Goal: Task Accomplishment & Management: Manage account settings

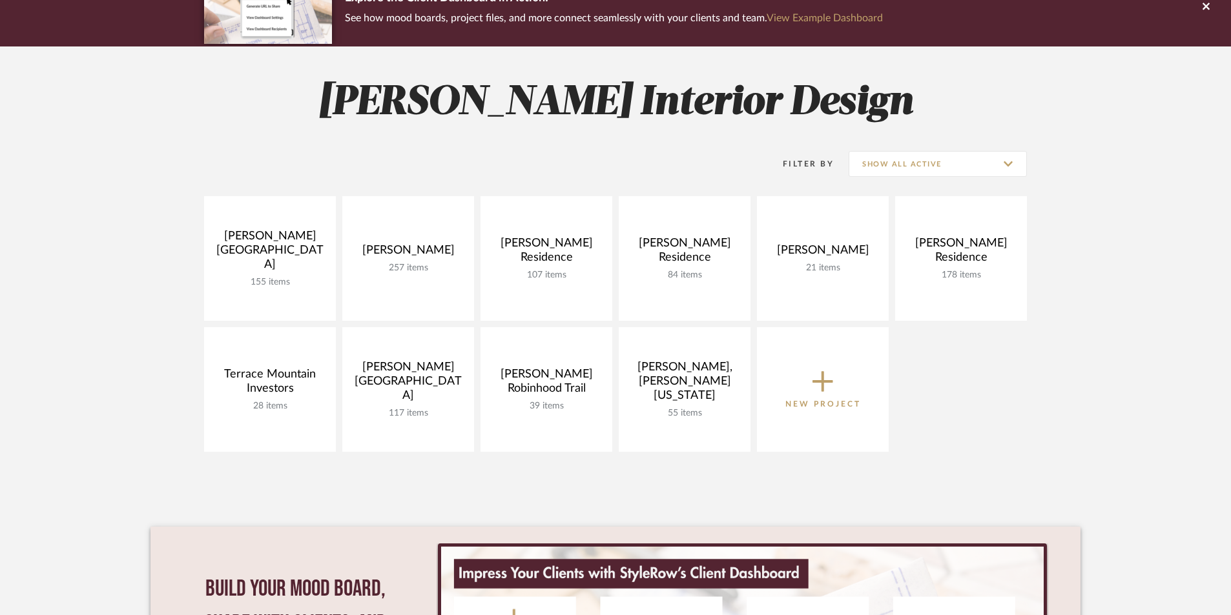
scroll to position [129, 0]
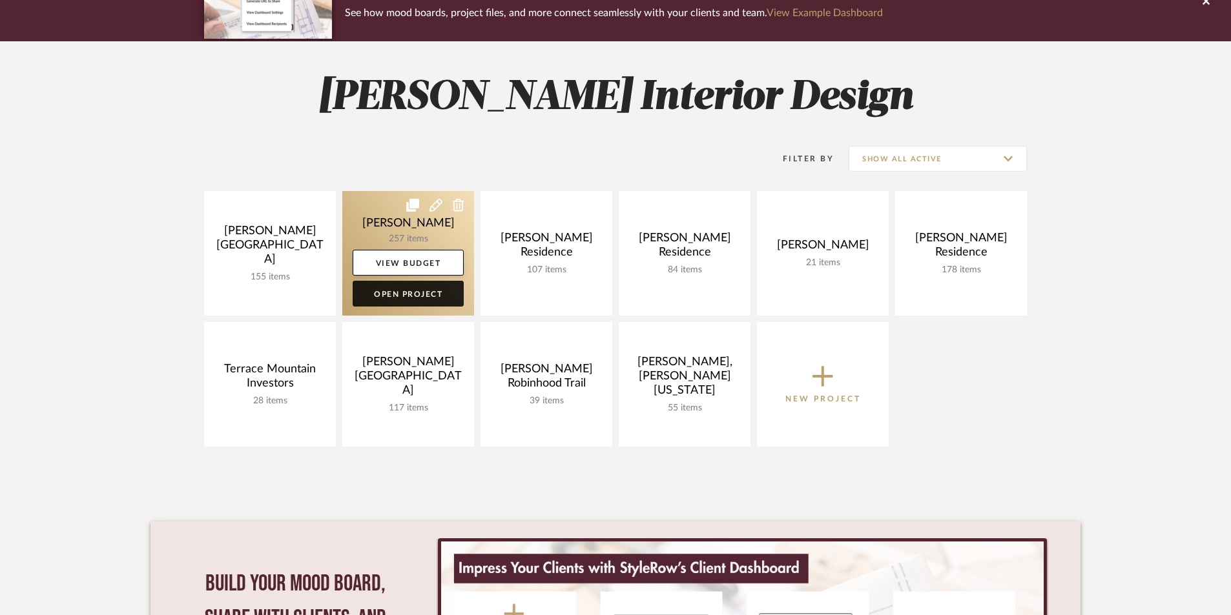
click at [411, 294] on link "Open Project" at bounding box center [408, 294] width 111 height 26
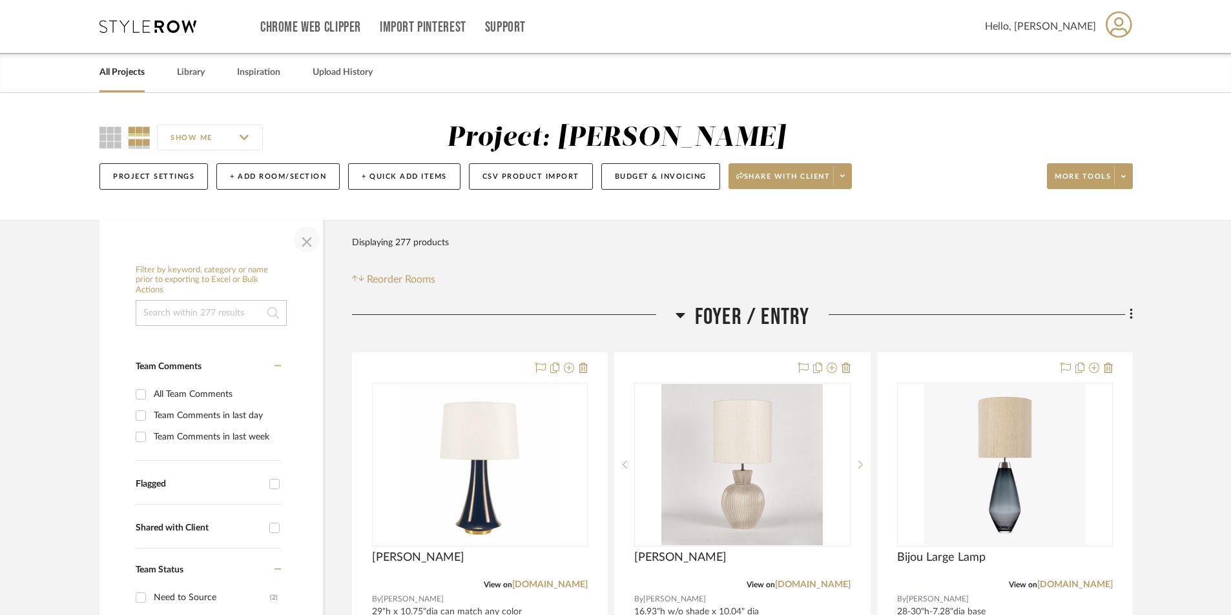
click at [309, 243] on span "button" at bounding box center [306, 239] width 31 height 31
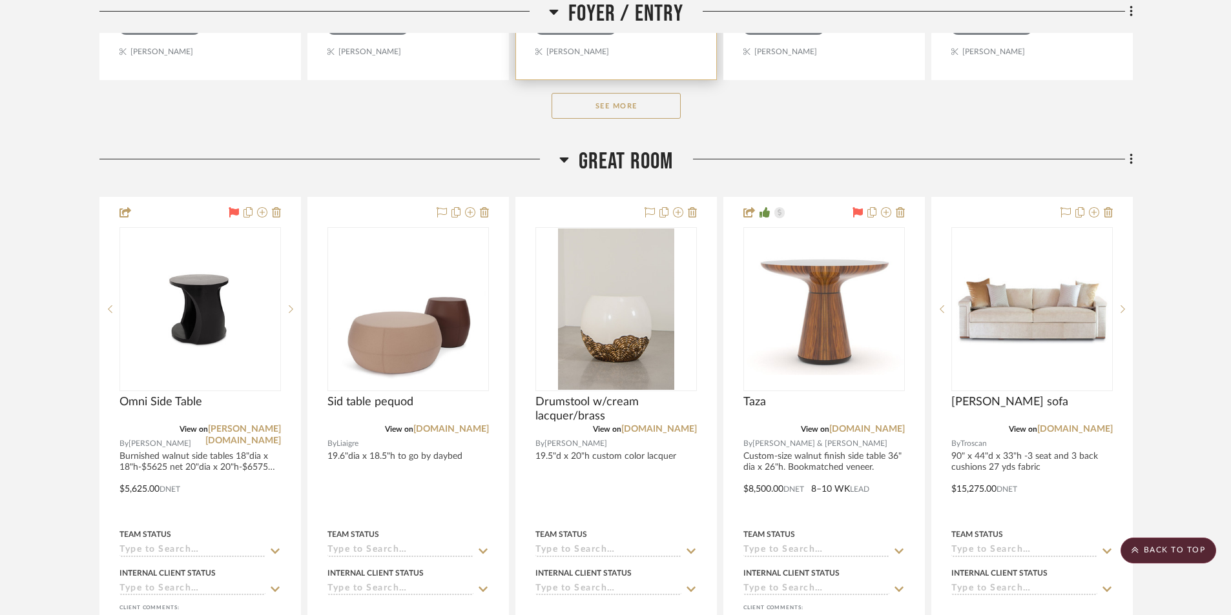
scroll to position [840, 0]
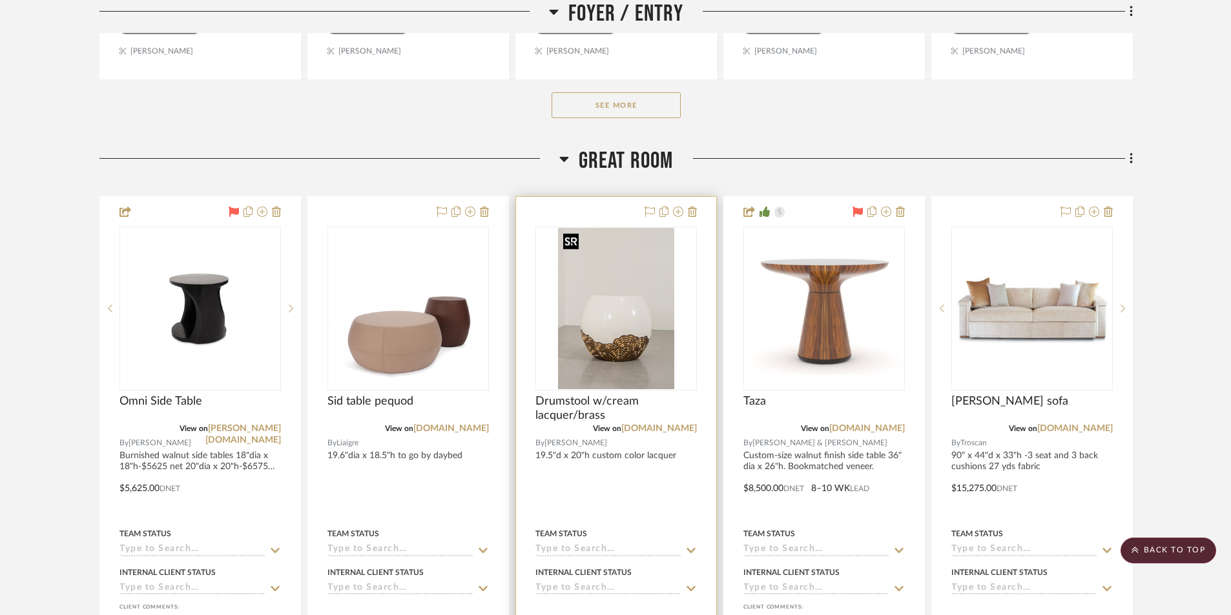
click at [603, 347] on img "0" at bounding box center [616, 308] width 116 height 161
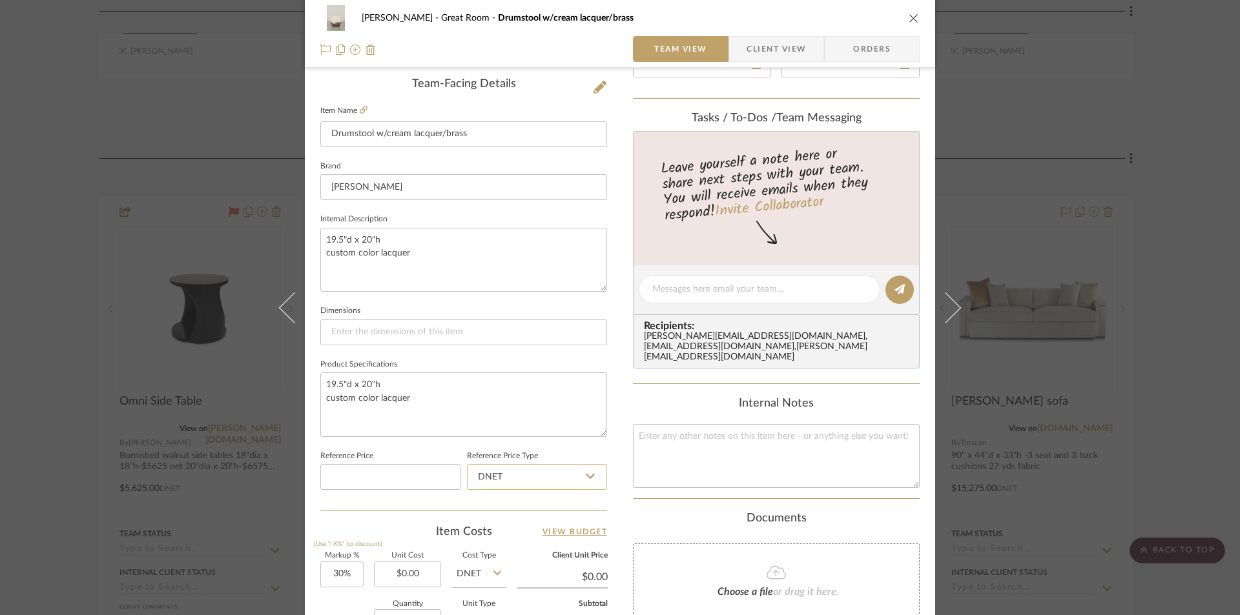
scroll to position [387, 0]
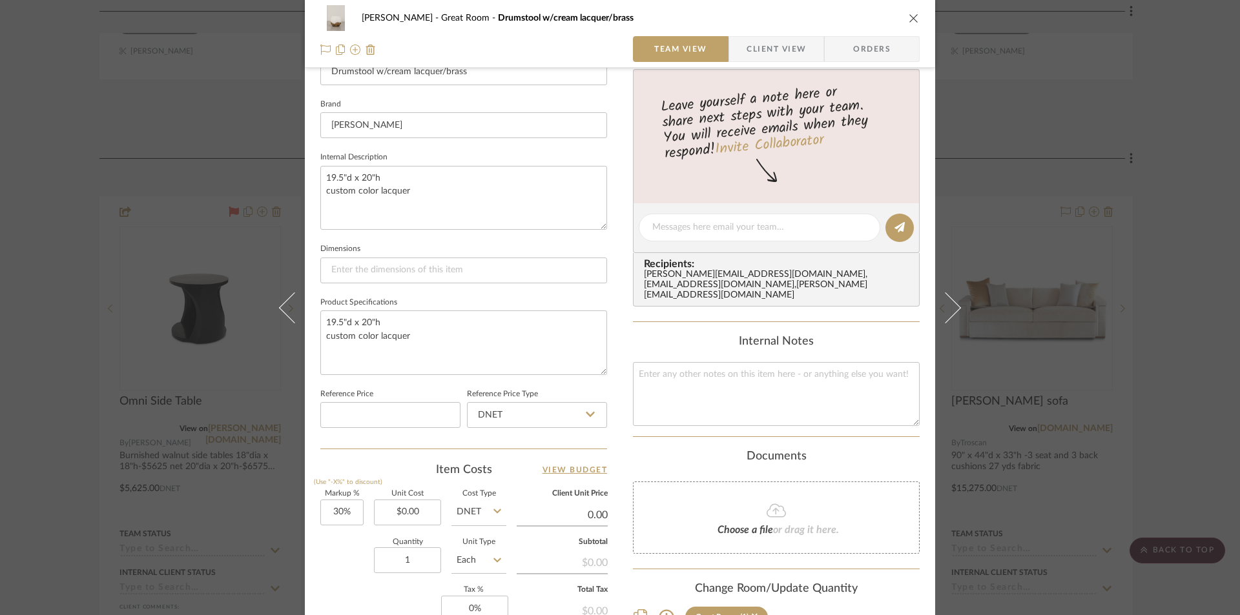
click at [564, 512] on input "0.00" at bounding box center [562, 515] width 91 height 19
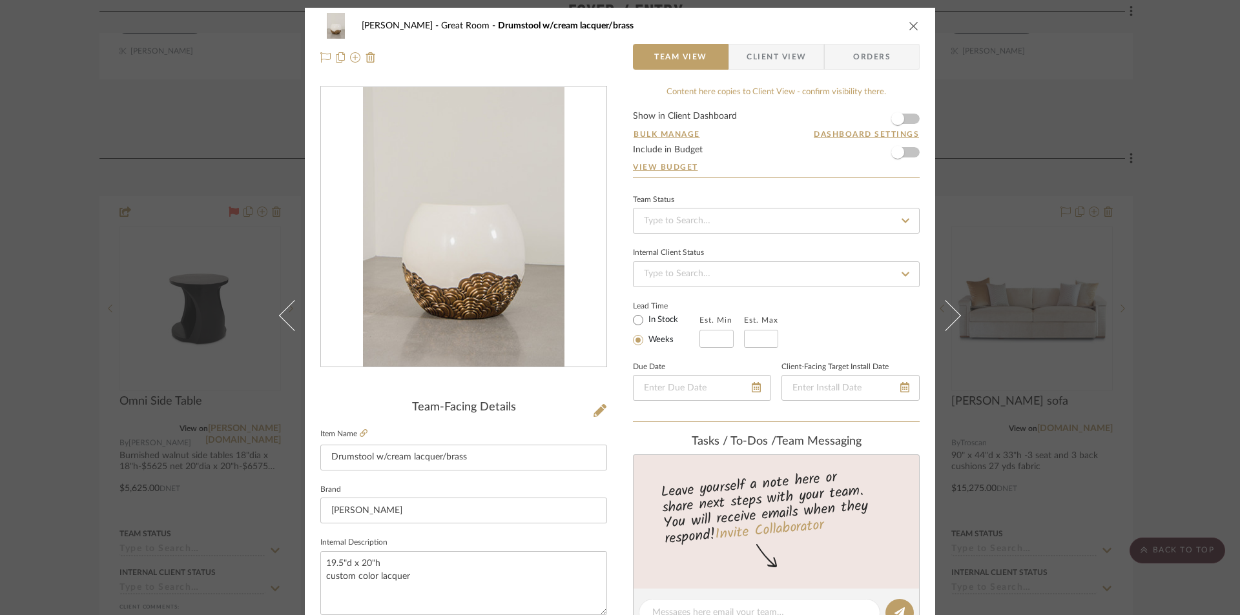
scroll to position [0, 0]
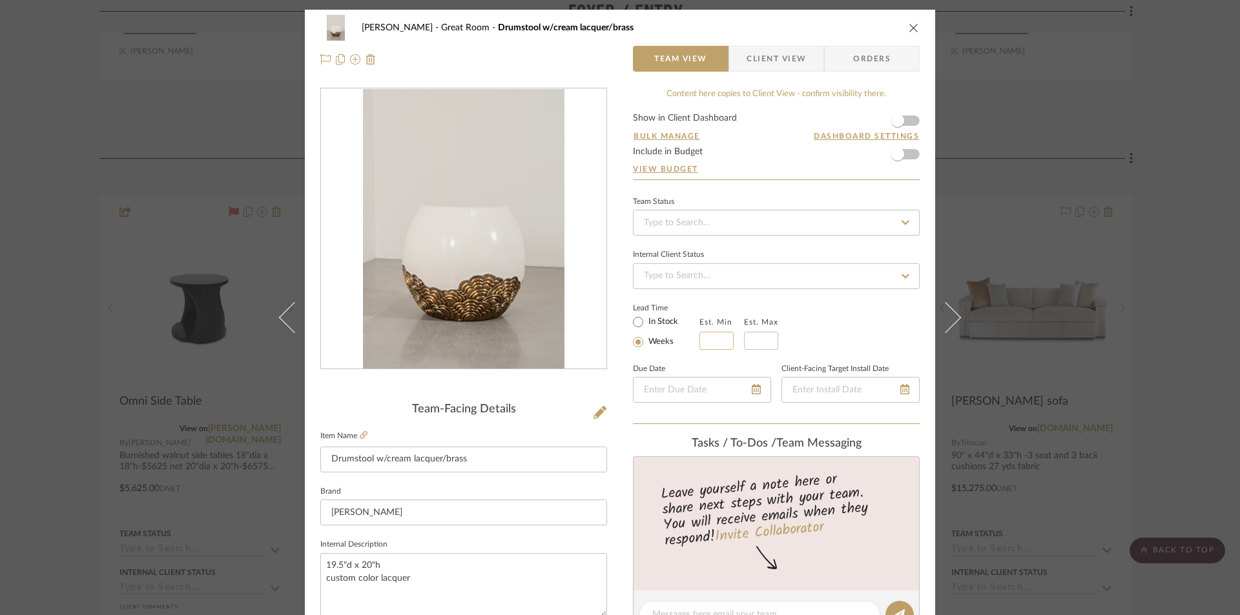
type input "6750"
type input "0%"
type input "$6,750.00"
click at [714, 342] on input "text" at bounding box center [716, 341] width 34 height 18
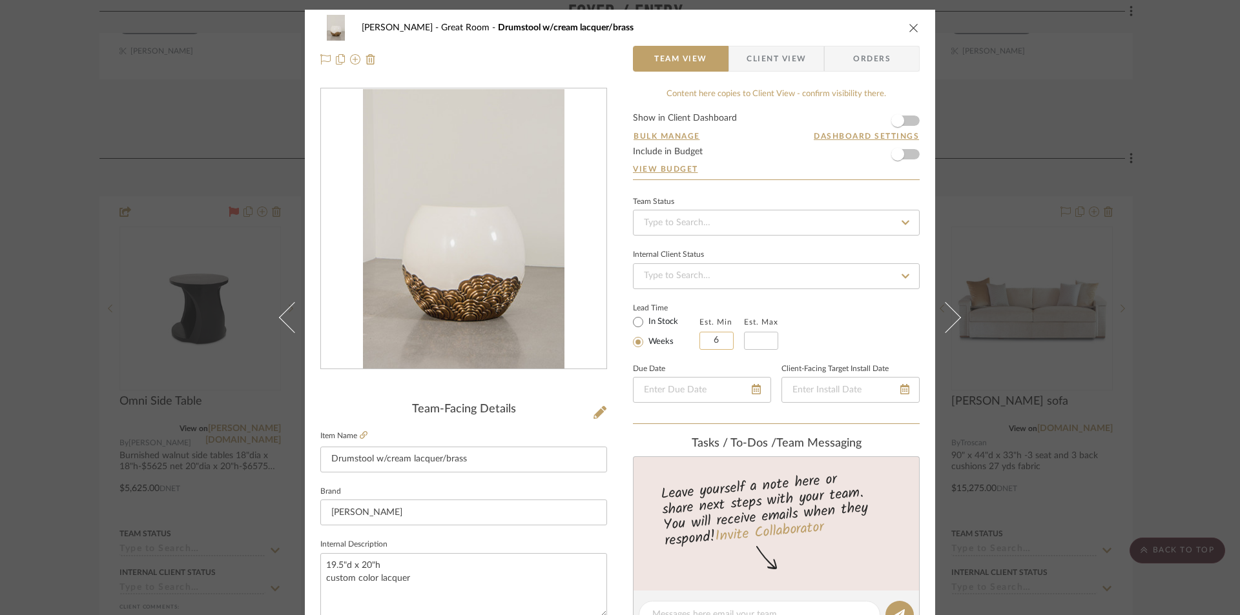
type input "6"
click at [836, 330] on div "Lead Time In Stock Weeks Est. Min 6 Est. Max" at bounding box center [776, 325] width 287 height 50
click at [909, 28] on icon "close" at bounding box center [914, 28] width 10 height 10
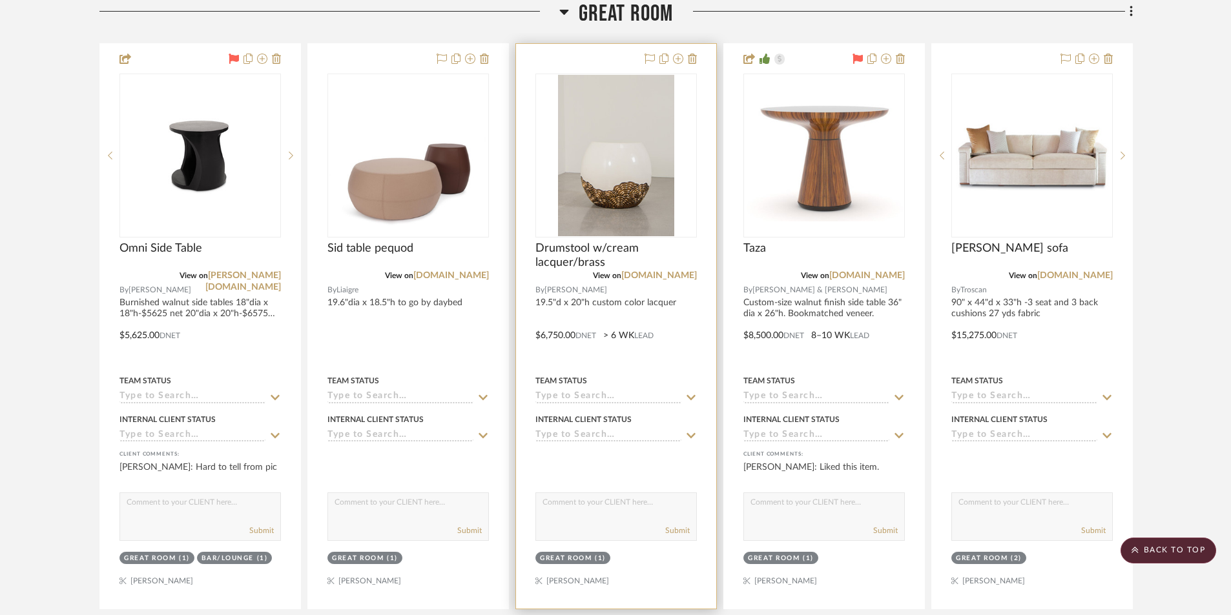
scroll to position [969, 0]
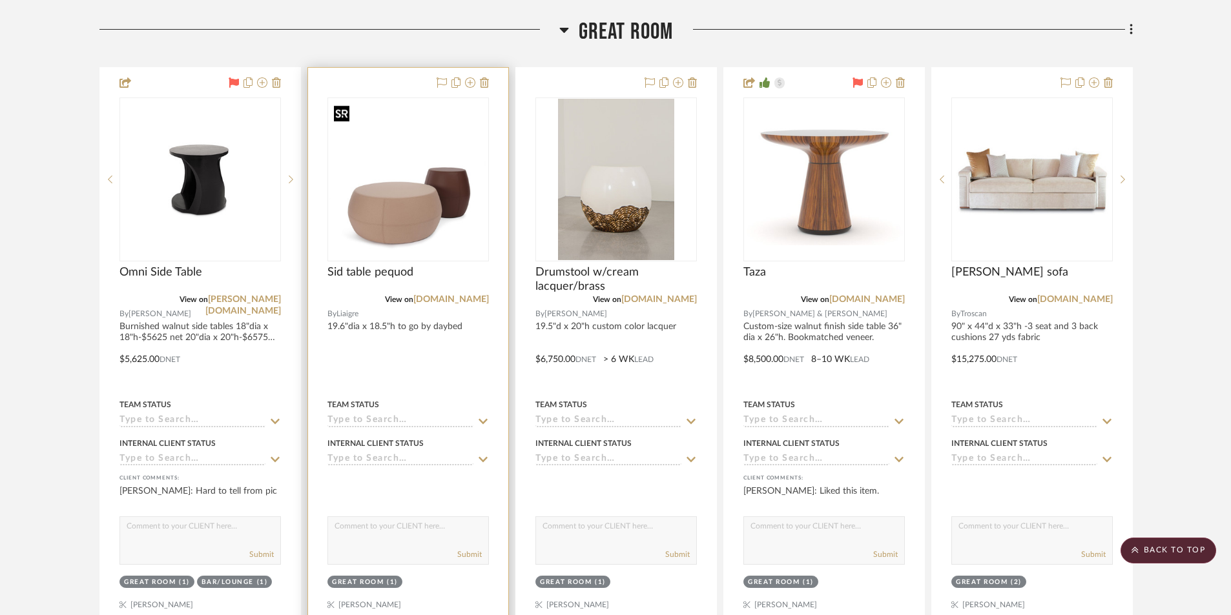
click at [458, 209] on img "0" at bounding box center [408, 179] width 159 height 159
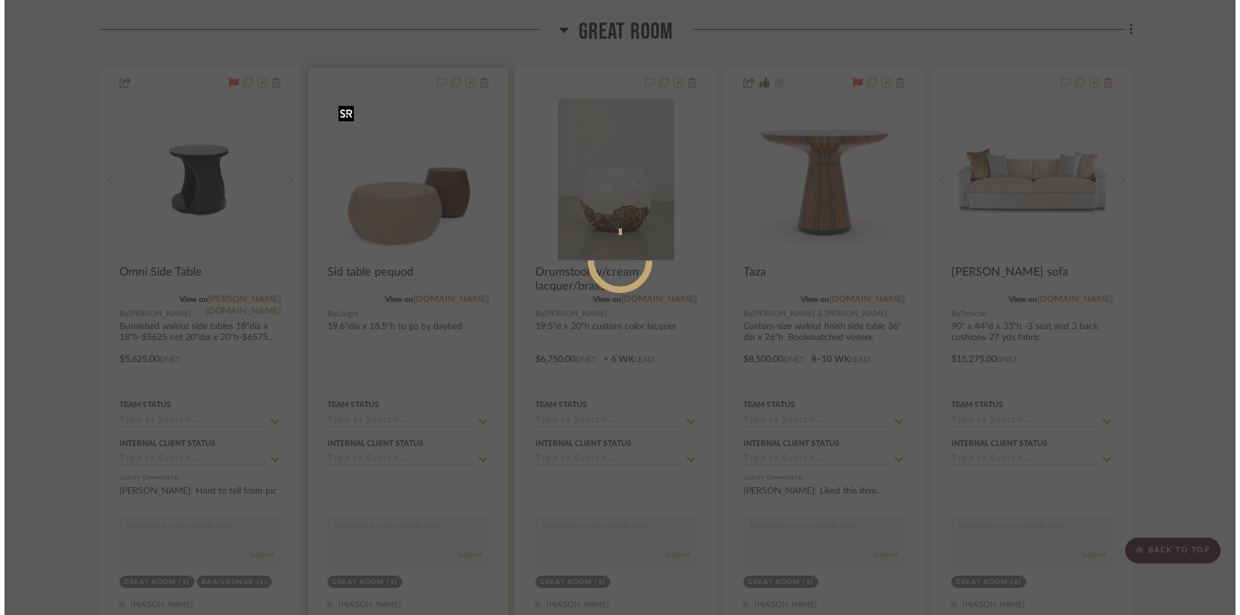
scroll to position [0, 0]
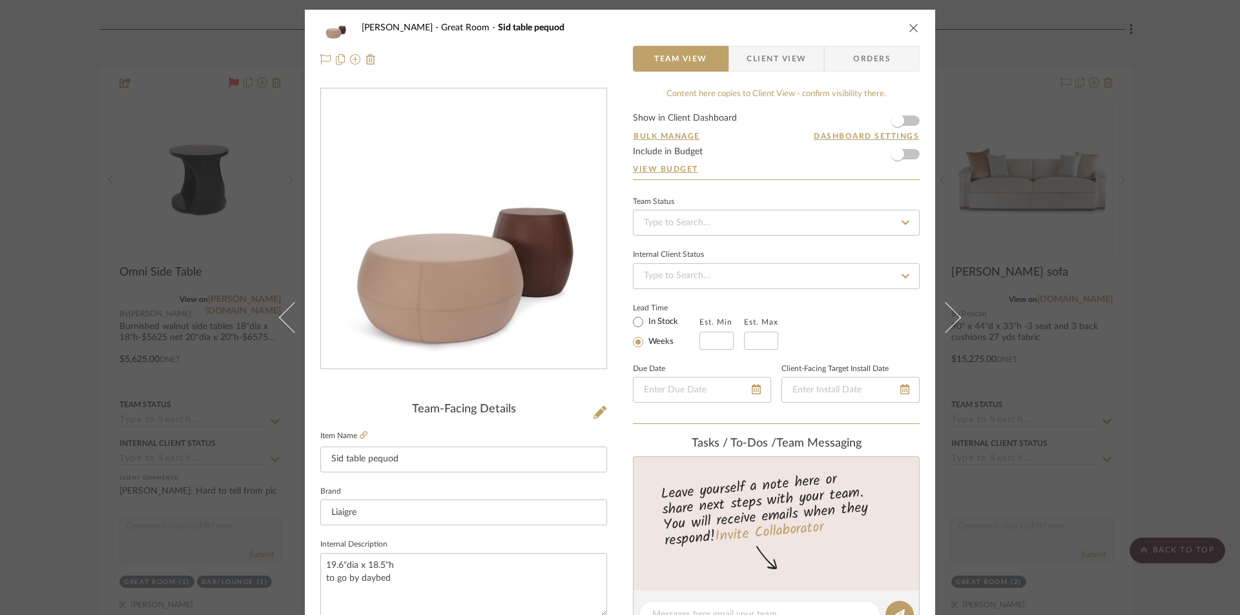
click at [909, 29] on icon "close" at bounding box center [914, 28] width 10 height 10
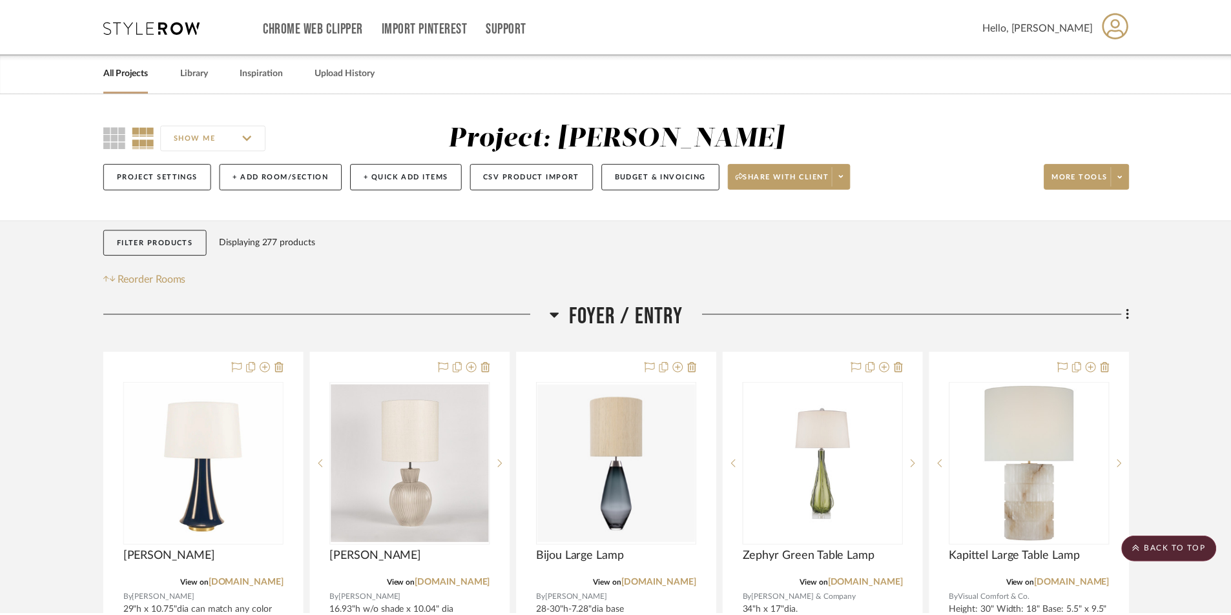
scroll to position [969, 0]
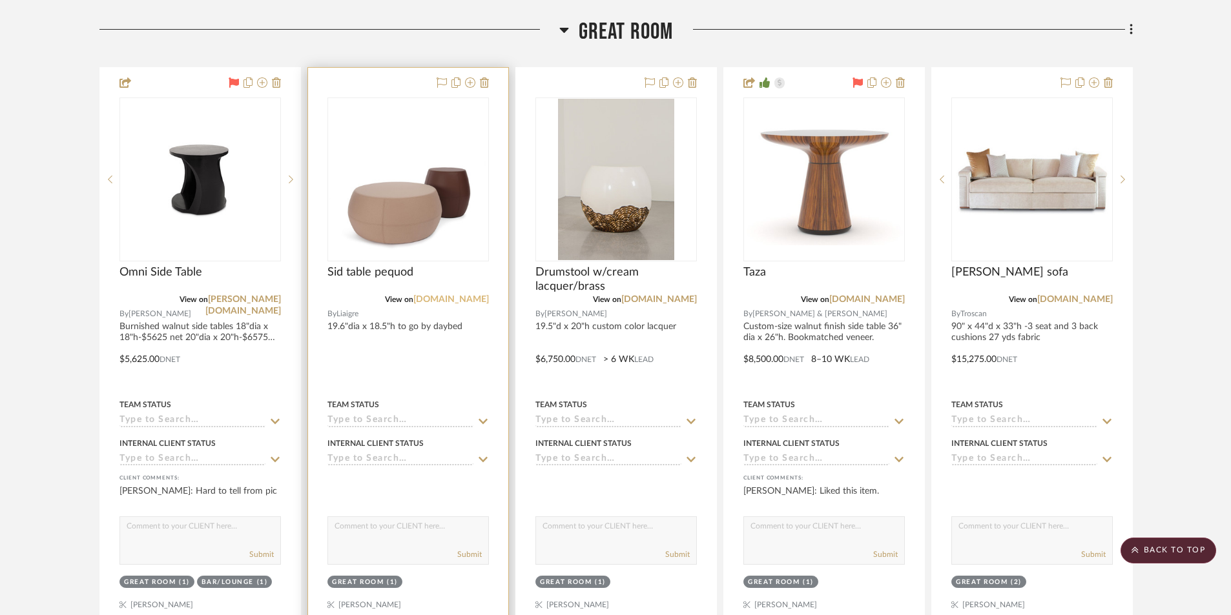
click at [453, 297] on link "[DOMAIN_NAME]" at bounding box center [451, 299] width 76 height 9
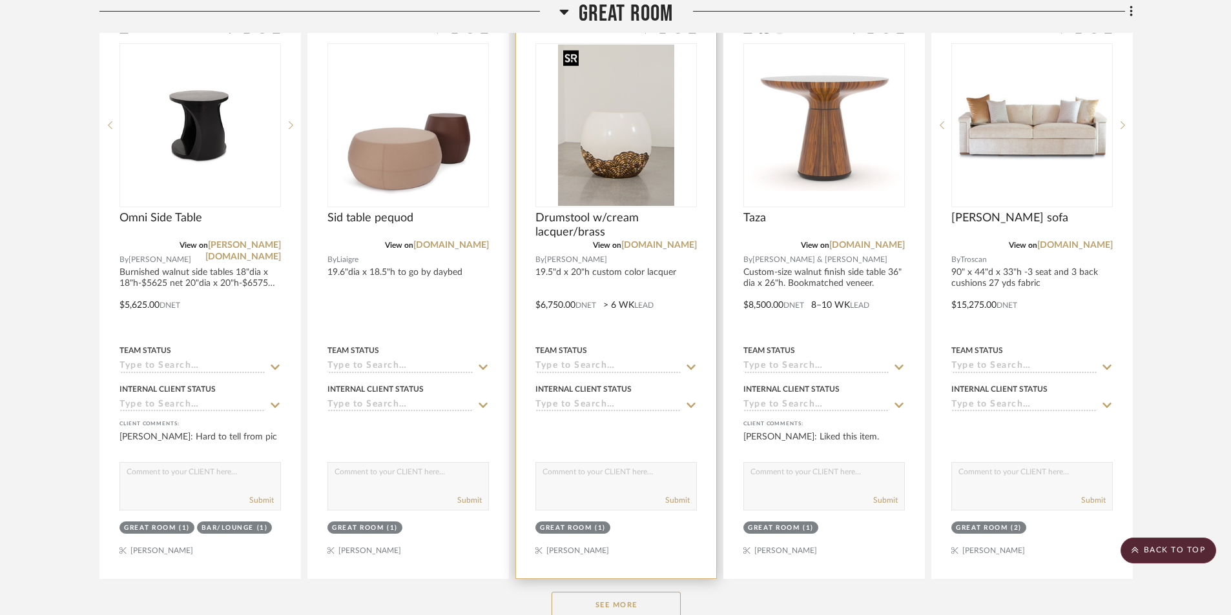
scroll to position [1098, 0]
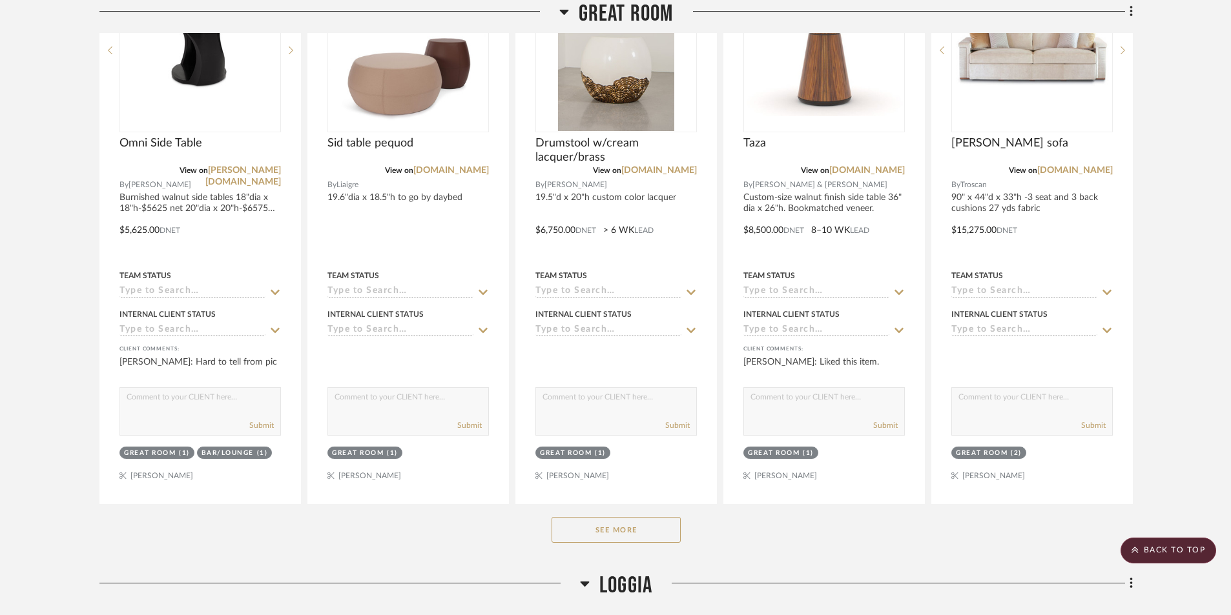
click at [612, 532] on button "See More" at bounding box center [616, 530] width 129 height 26
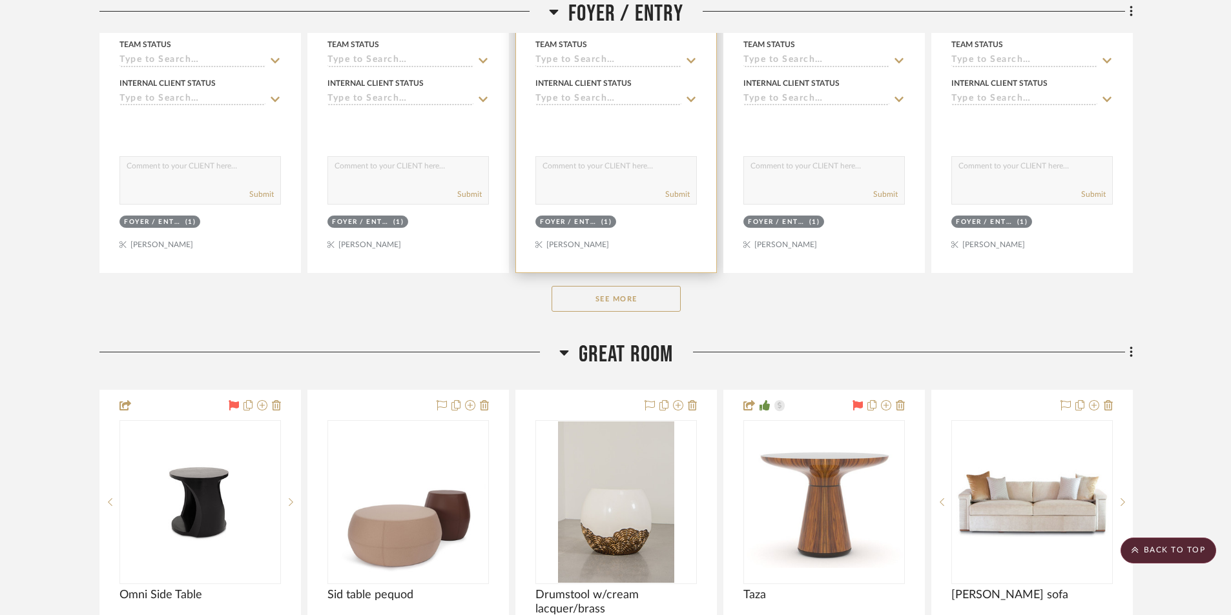
scroll to position [194, 0]
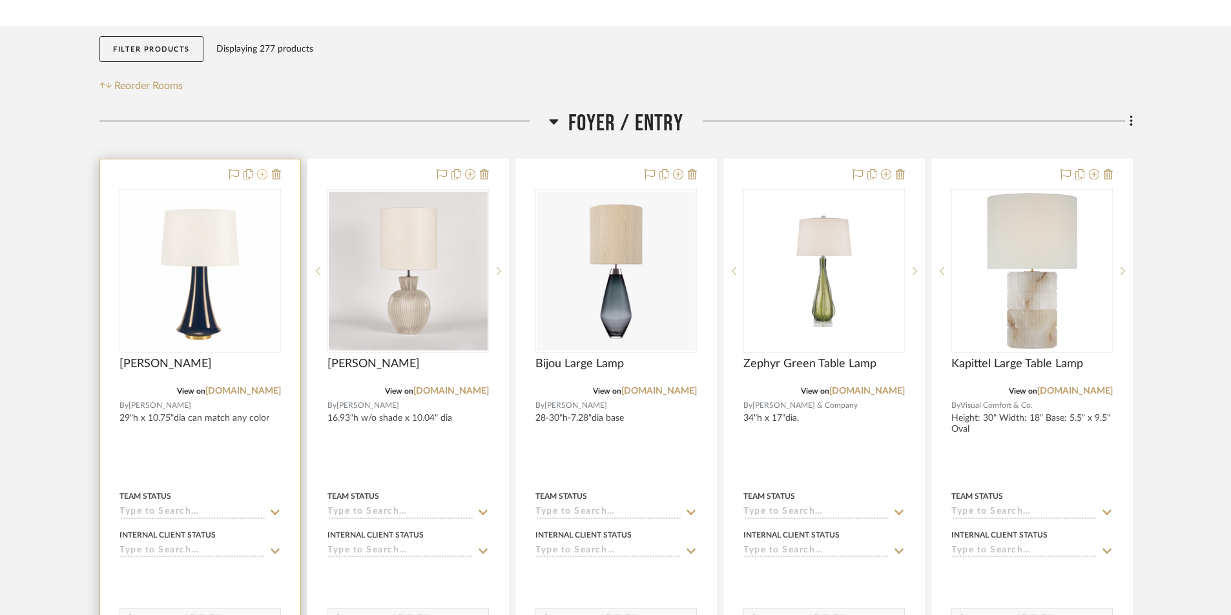
click at [262, 175] on icon at bounding box center [262, 174] width 10 height 10
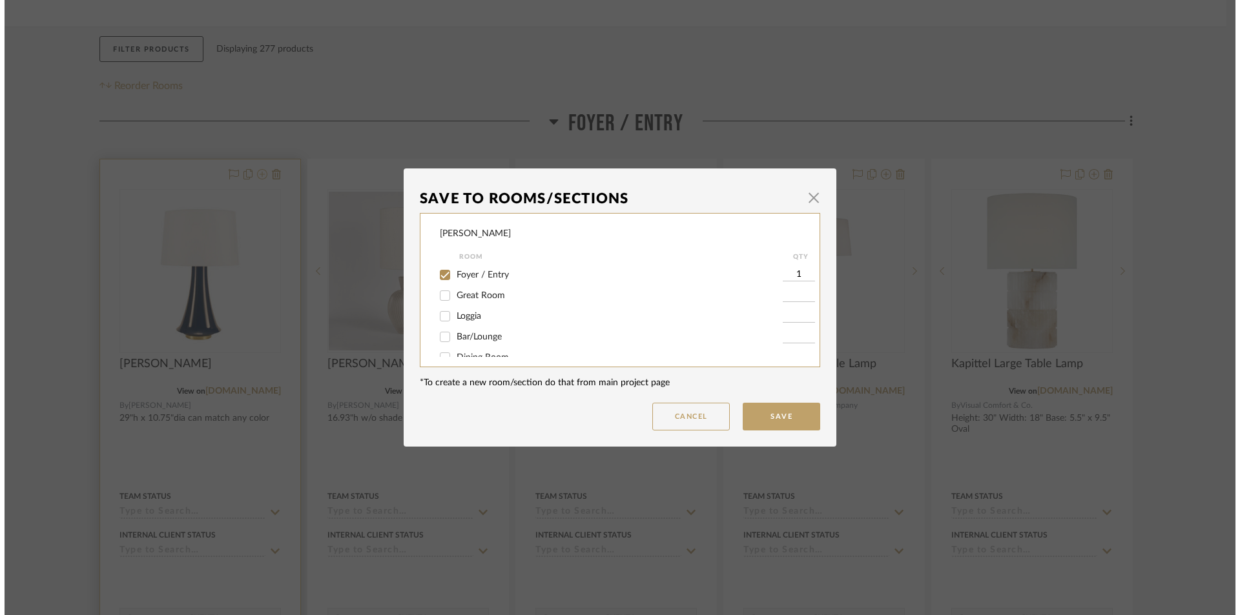
scroll to position [0, 0]
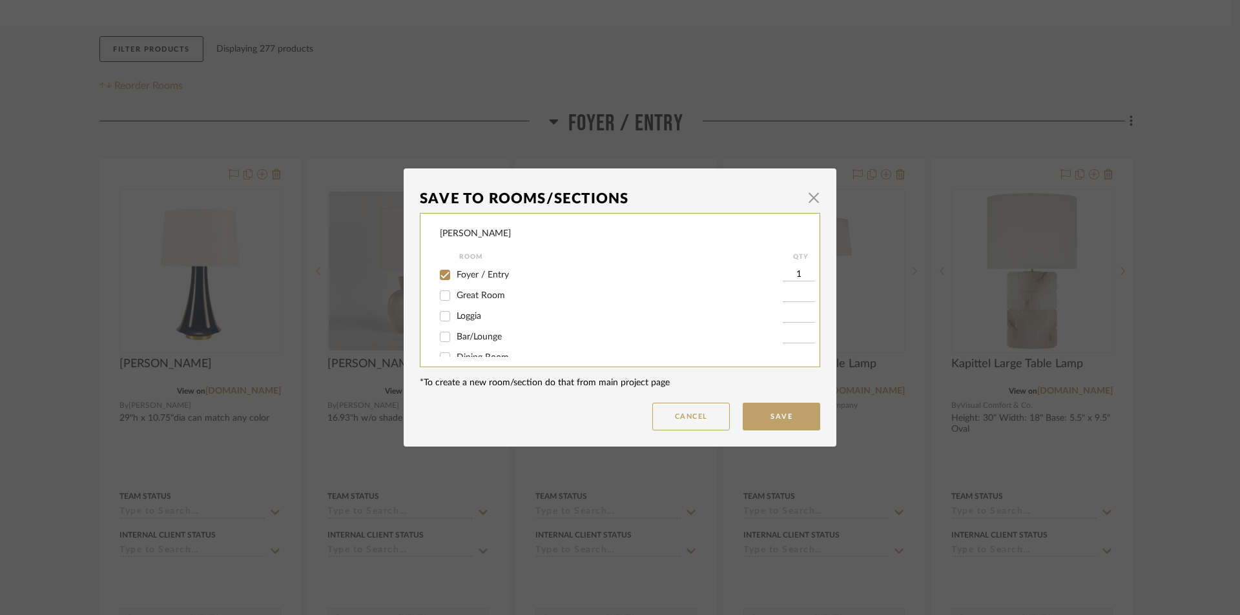
click at [442, 300] on input "Great Room" at bounding box center [445, 295] width 21 height 21
checkbox input "true"
type input "1"
click at [761, 415] on button "Save" at bounding box center [781, 417] width 77 height 28
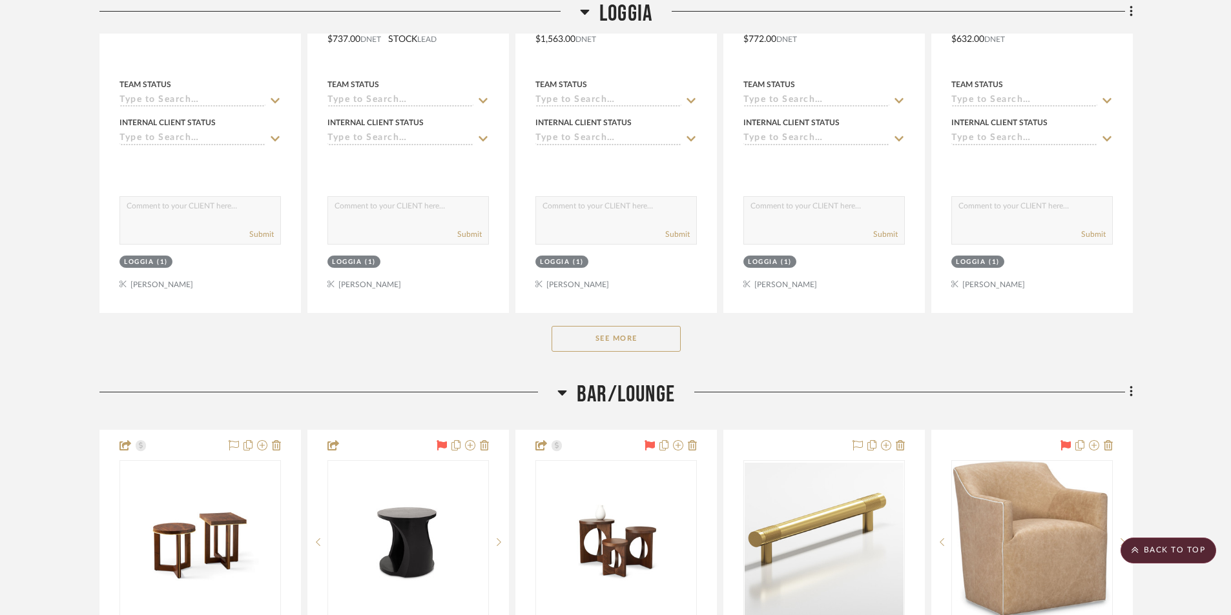
scroll to position [4843, 0]
click at [619, 343] on button "See More" at bounding box center [616, 338] width 129 height 26
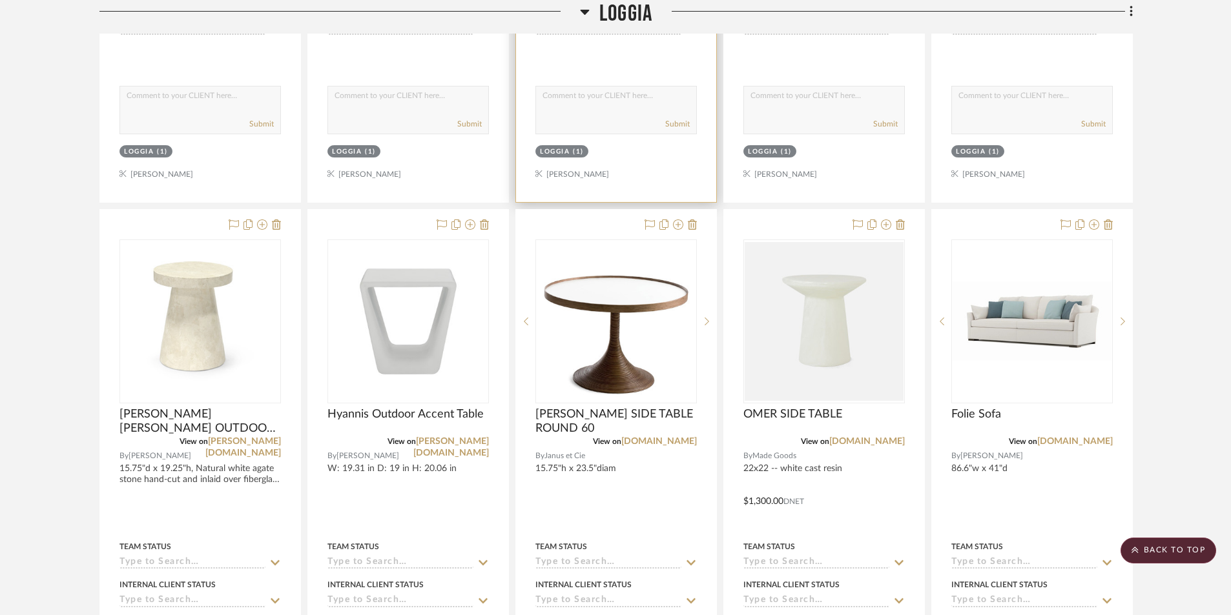
scroll to position [5138, 0]
